Goal: Find contact information: Find contact information

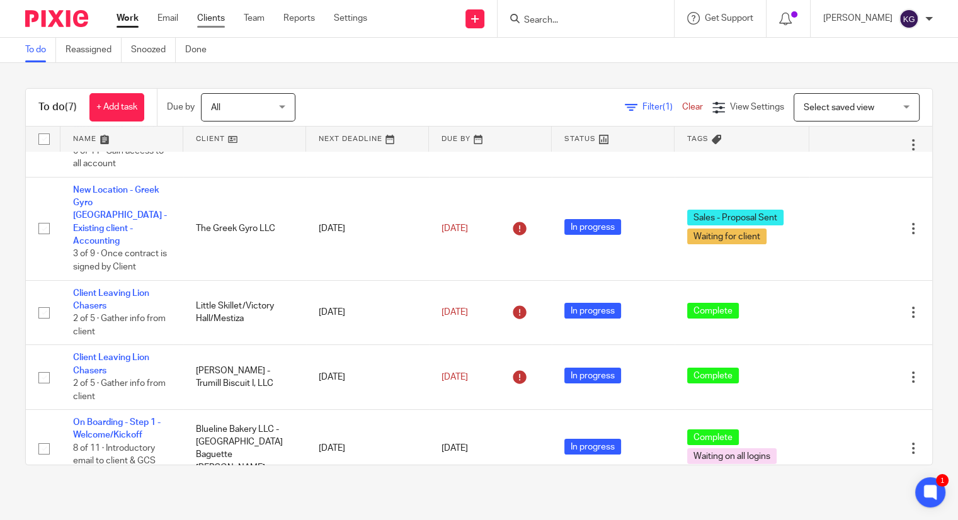
click at [217, 16] on link "Clients" at bounding box center [211, 18] width 28 height 13
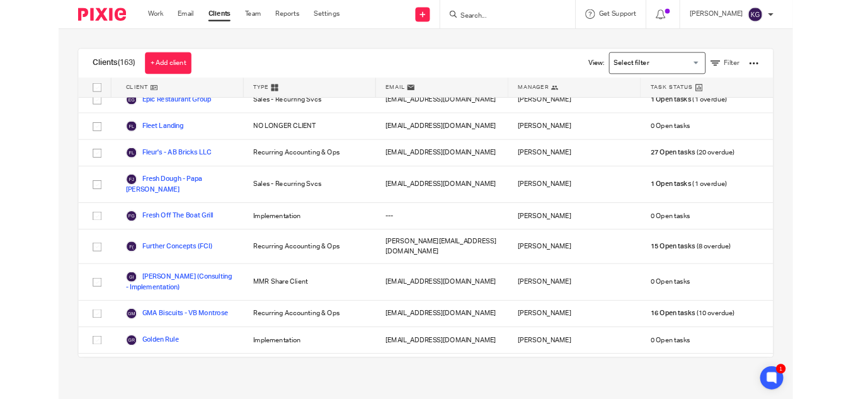
scroll to position [894, 0]
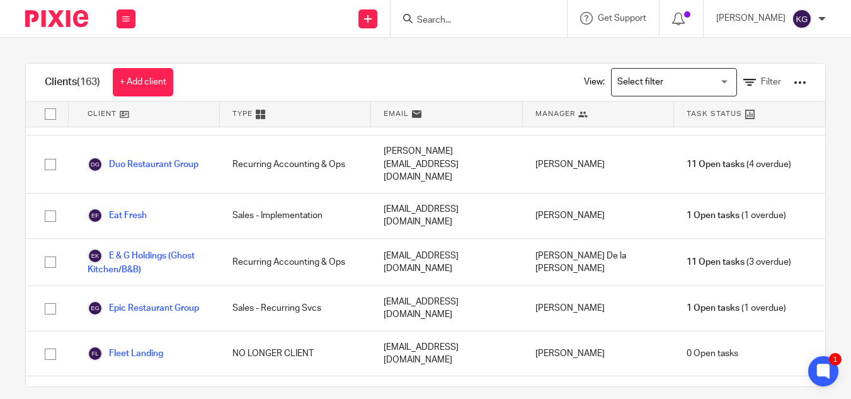
click at [490, 9] on div at bounding box center [479, 18] width 176 height 37
click at [477, 24] on input "Search" at bounding box center [472, 20] width 113 height 11
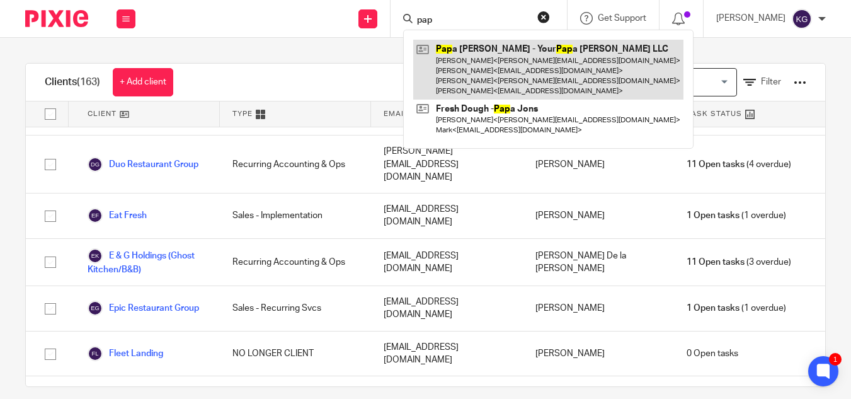
type input "pap"
click at [489, 65] on link at bounding box center [548, 70] width 270 height 60
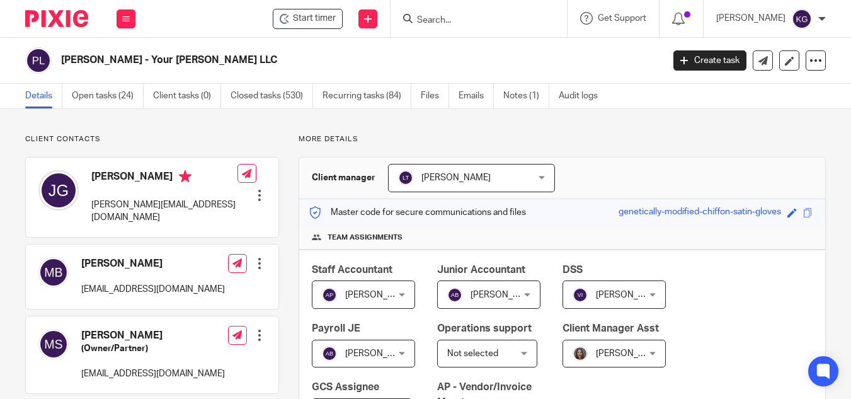
click at [259, 329] on div at bounding box center [259, 335] width 13 height 13
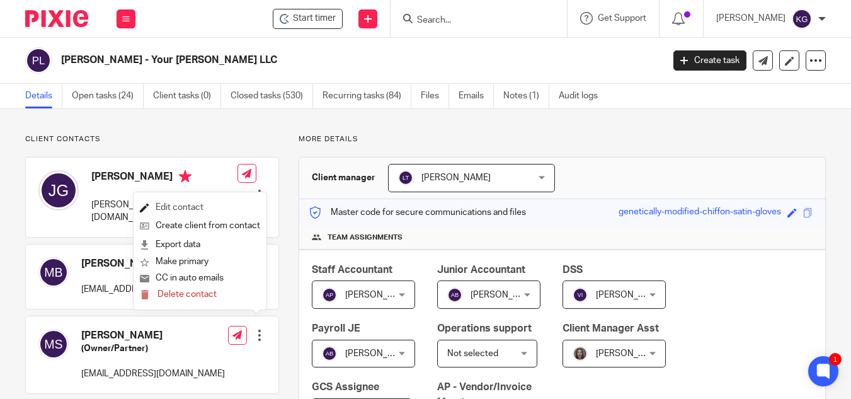
click at [190, 205] on link "Edit contact" at bounding box center [200, 207] width 120 height 18
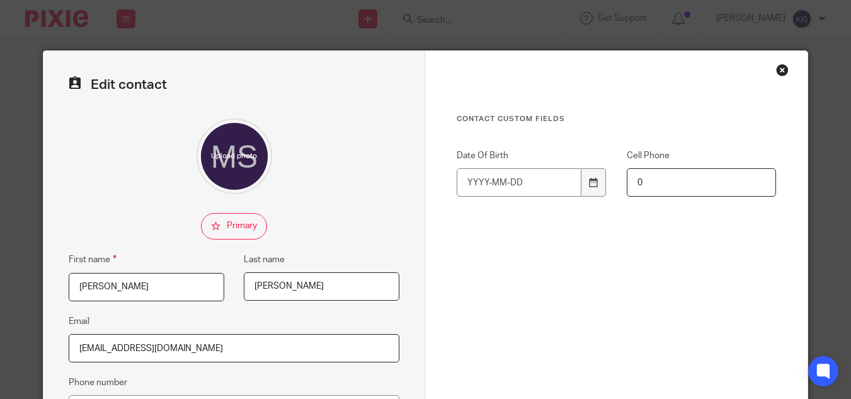
scroll to position [63, 0]
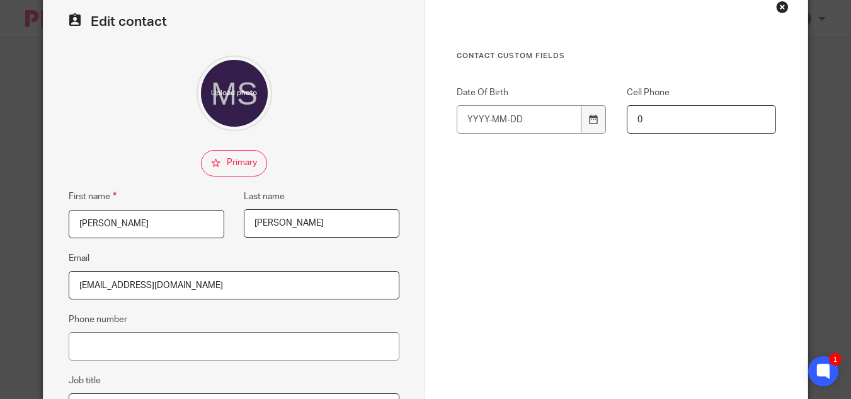
click at [782, 9] on div "Close this dialog window" at bounding box center [782, 7] width 13 height 13
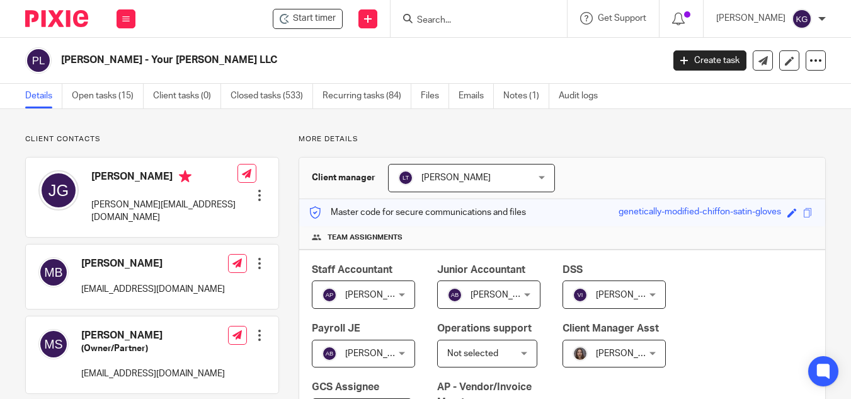
click at [457, 22] on input "Search" at bounding box center [472, 20] width 113 height 11
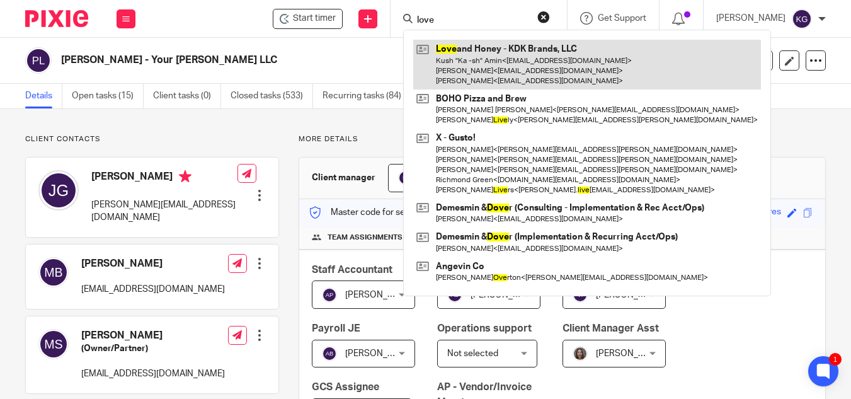
type input "love"
click at [475, 44] on link at bounding box center [587, 65] width 348 height 50
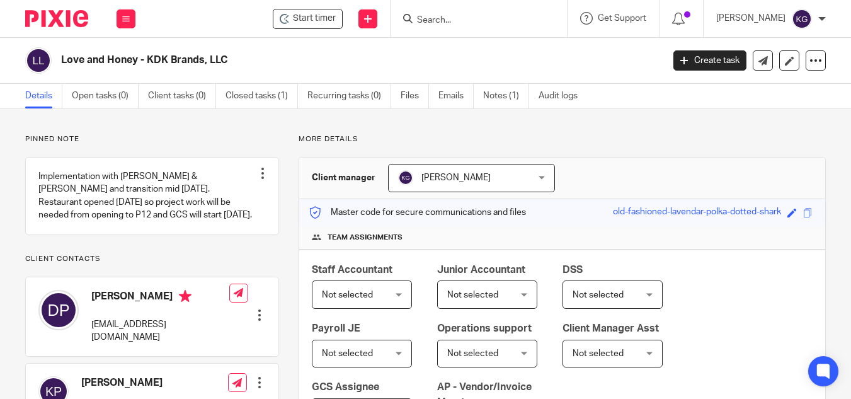
scroll to position [63, 0]
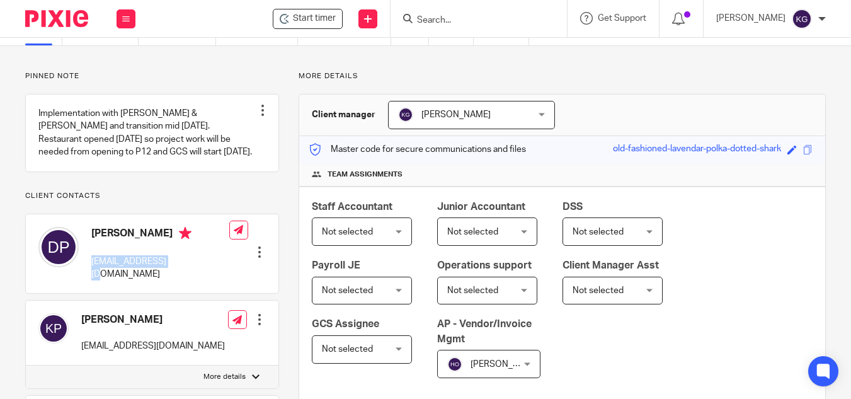
drag, startPoint x: 178, startPoint y: 274, endPoint x: 86, endPoint y: 269, distance: 92.1
click at [86, 269] on div "[PERSON_NAME] [EMAIL_ADDRESS][DOMAIN_NAME] Edit contact Create client from cont…" at bounding box center [152, 253] width 253 height 79
copy p "[EMAIL_ADDRESS][DOMAIN_NAME]"
